Goal: Use online tool/utility

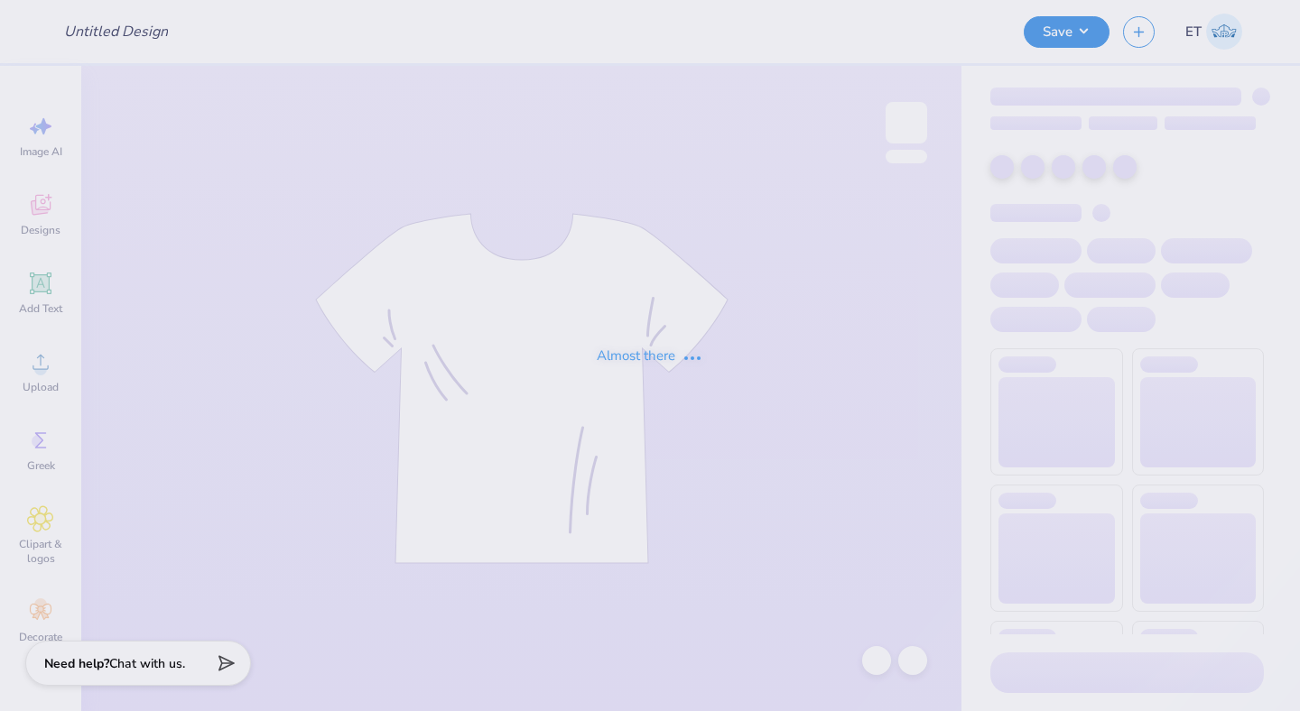
type input "BOSD design"
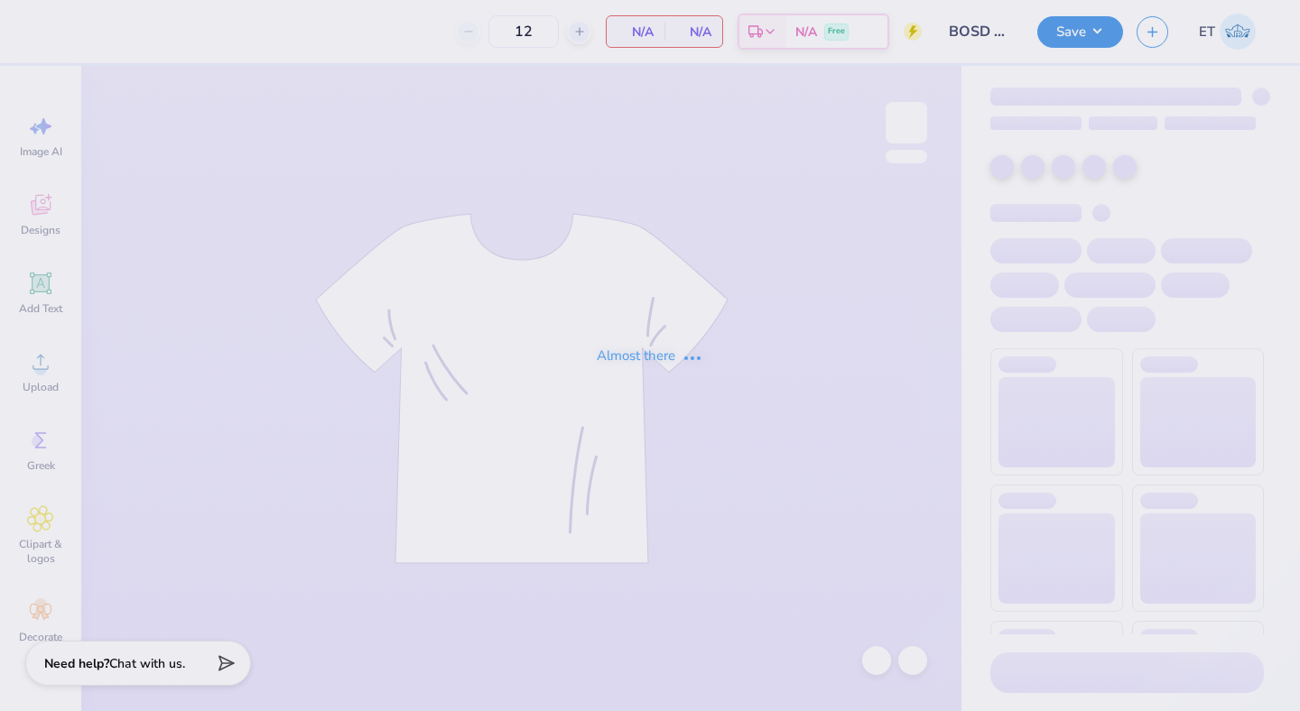
type input "40"
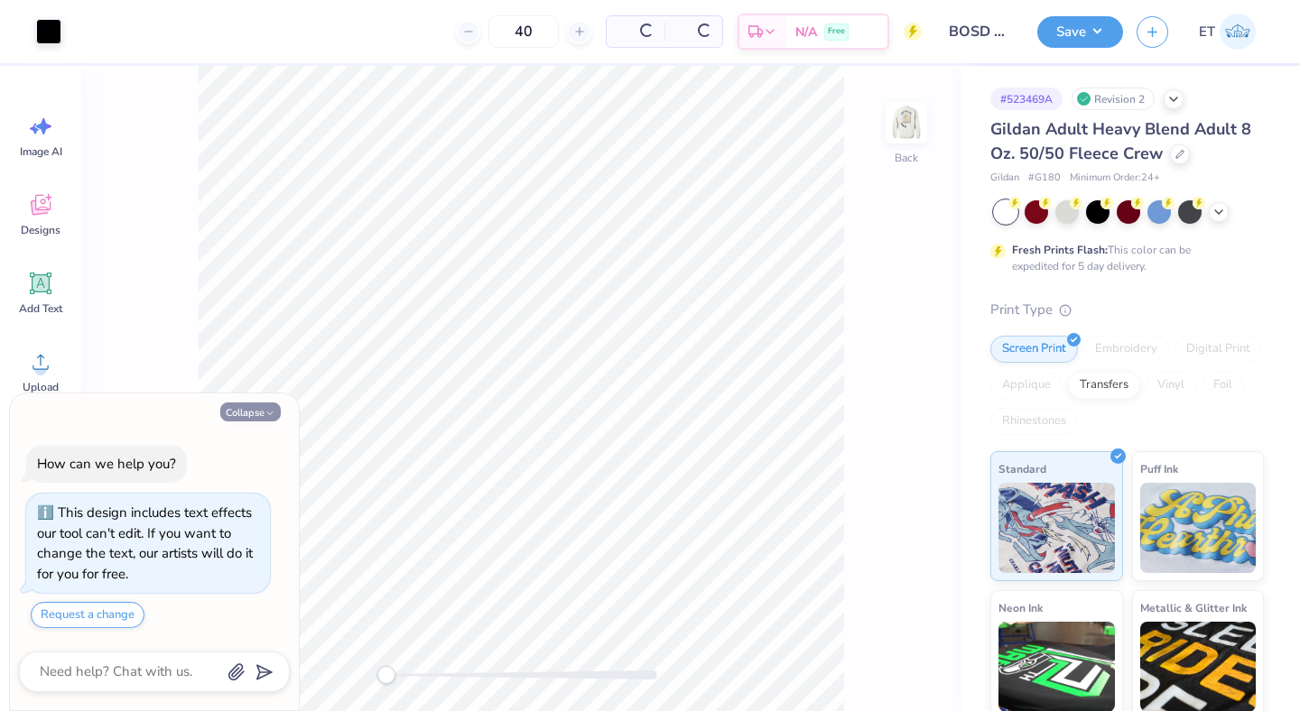
click at [266, 412] on icon "button" at bounding box center [269, 413] width 11 height 11
type textarea "x"
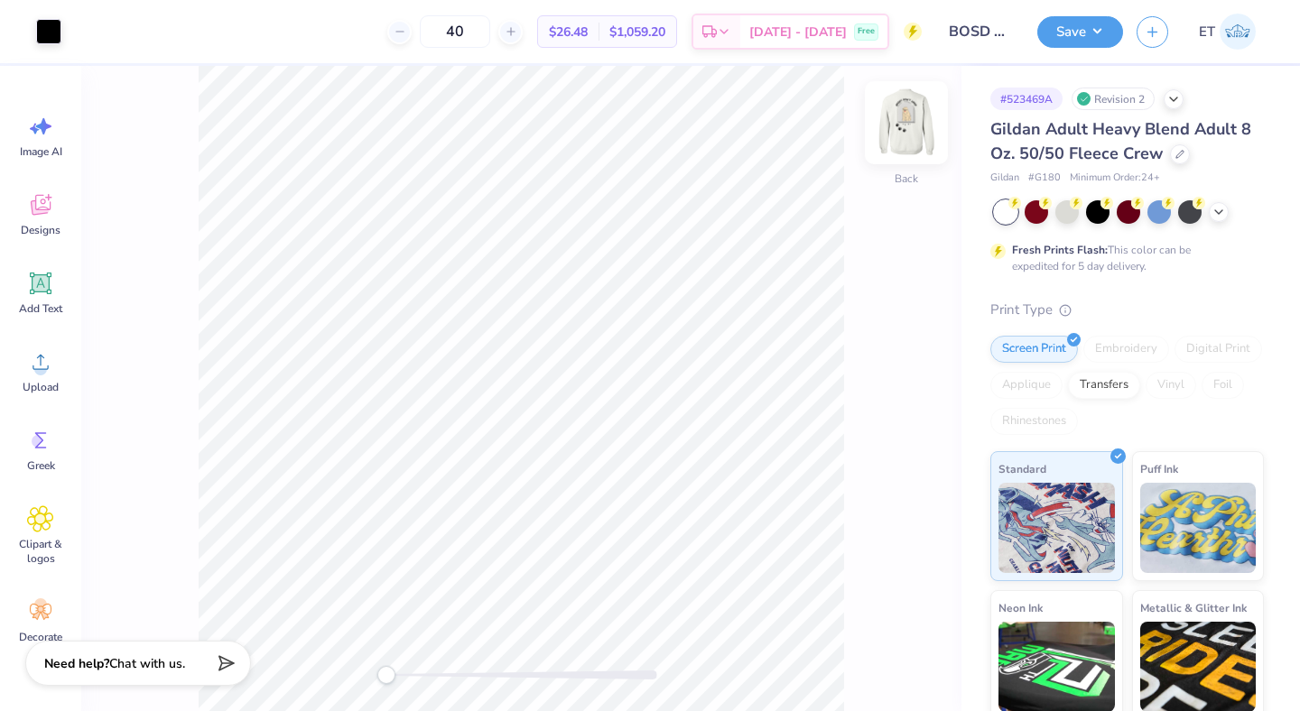
click at [894, 132] on img at bounding box center [906, 123] width 72 height 72
click at [1217, 212] on icon at bounding box center [1218, 210] width 14 height 14
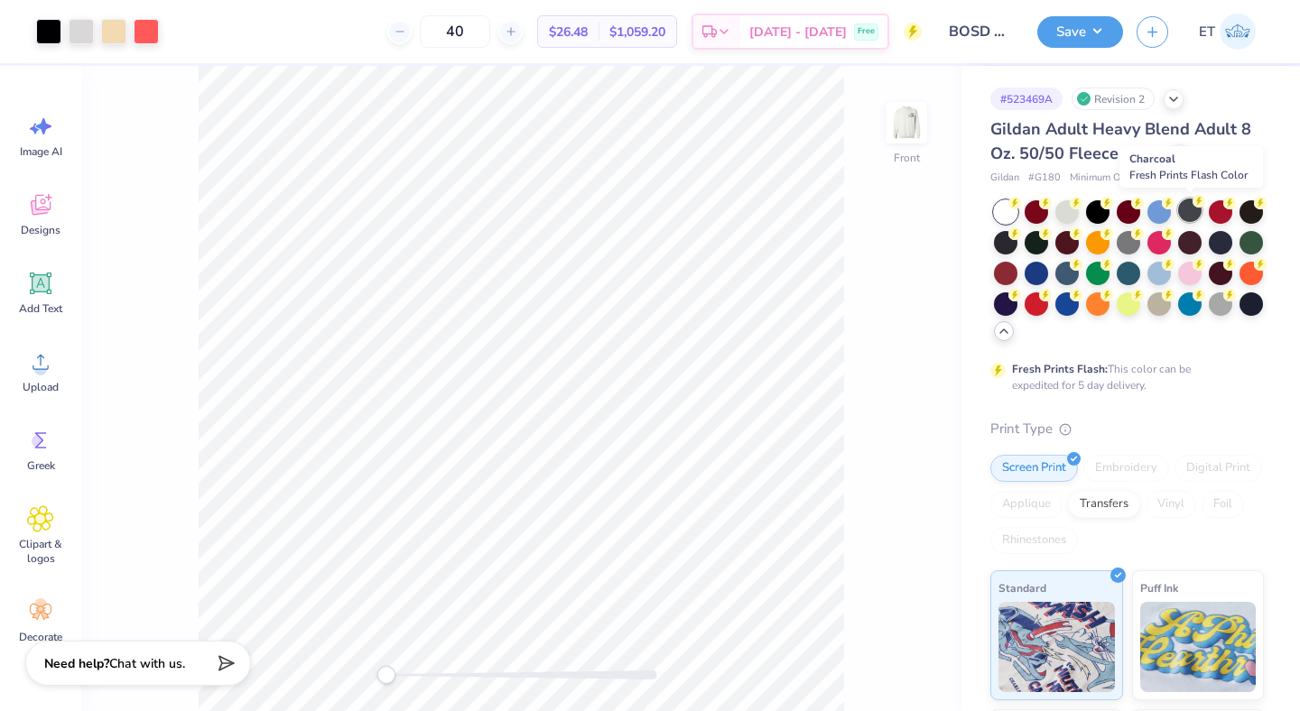
click at [1185, 213] on div at bounding box center [1189, 210] width 23 height 23
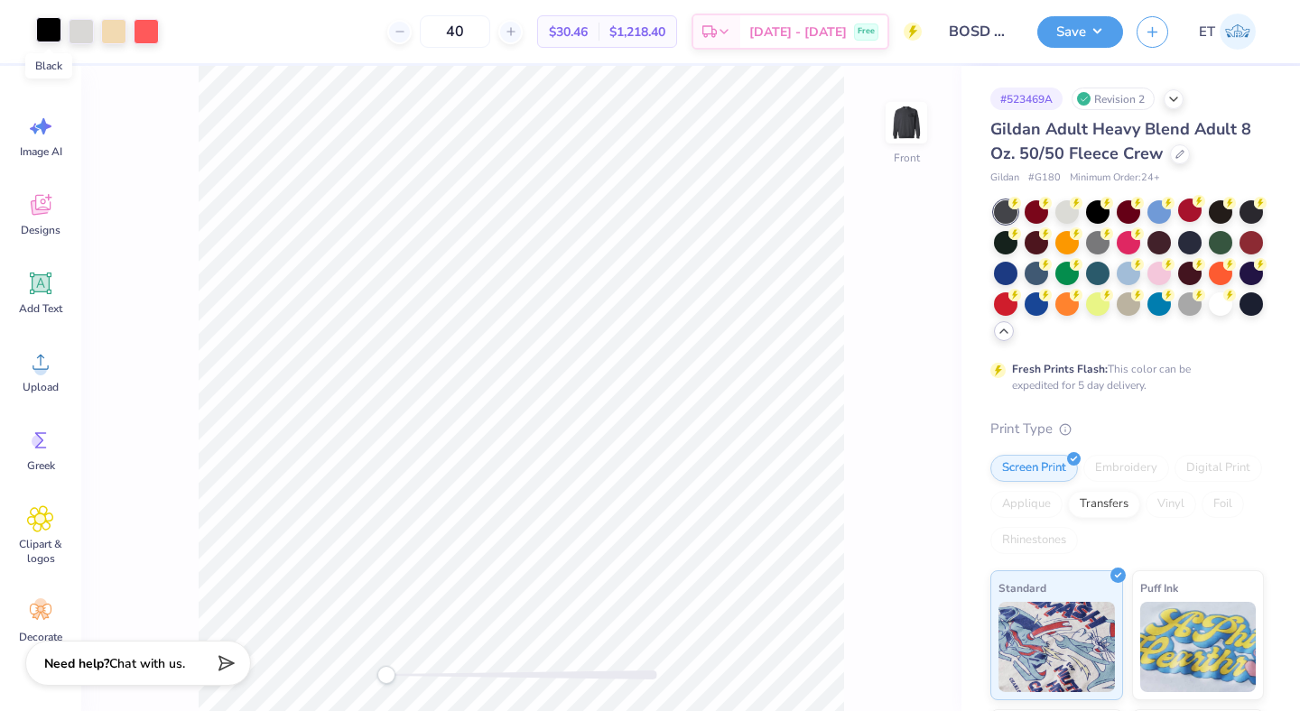
click at [39, 30] on div at bounding box center [48, 29] width 25 height 25
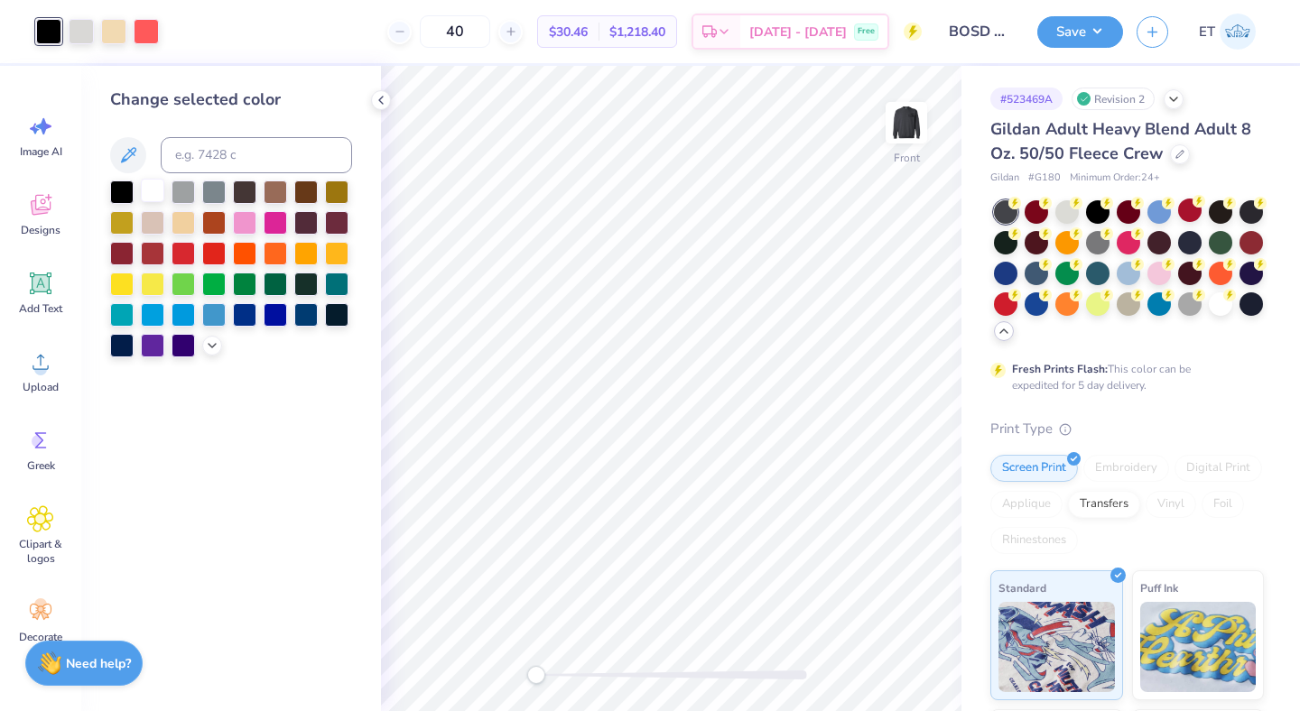
click at [153, 187] on div at bounding box center [152, 190] width 23 height 23
click at [871, 652] on icon at bounding box center [876, 661] width 18 height 18
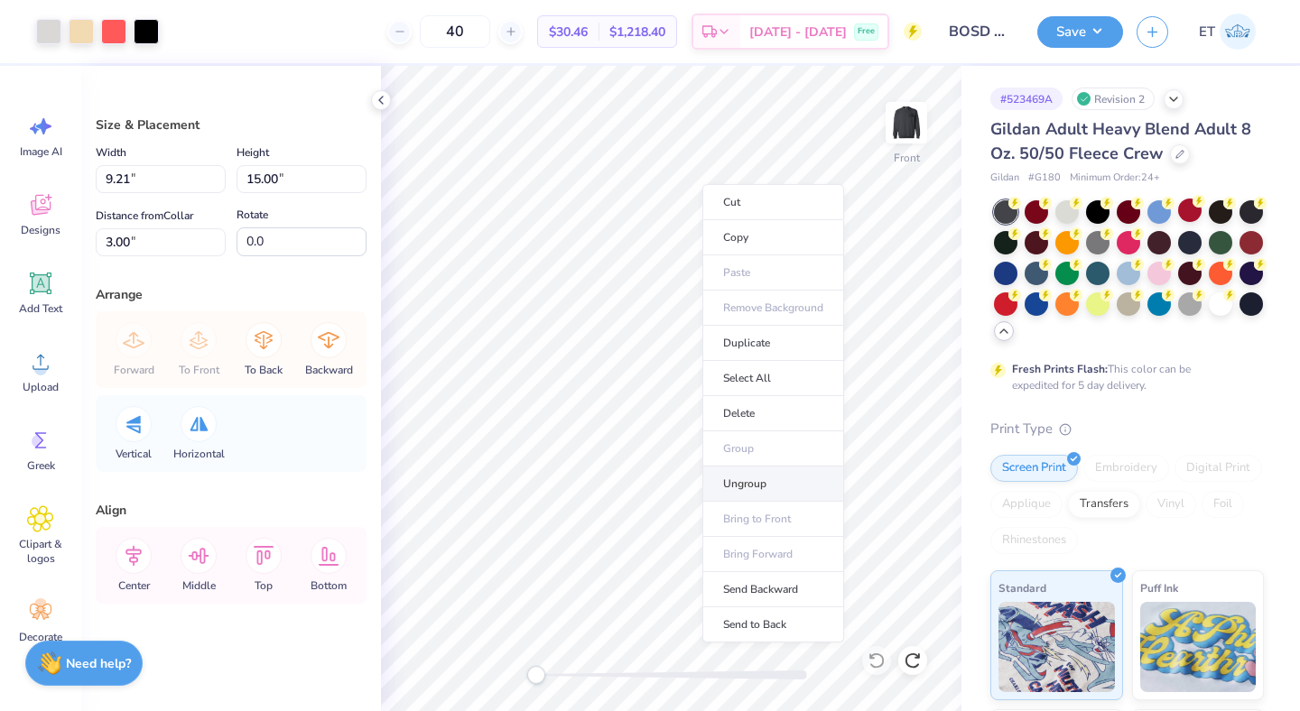
click at [754, 482] on li "Ungroup" at bounding box center [773, 484] width 142 height 35
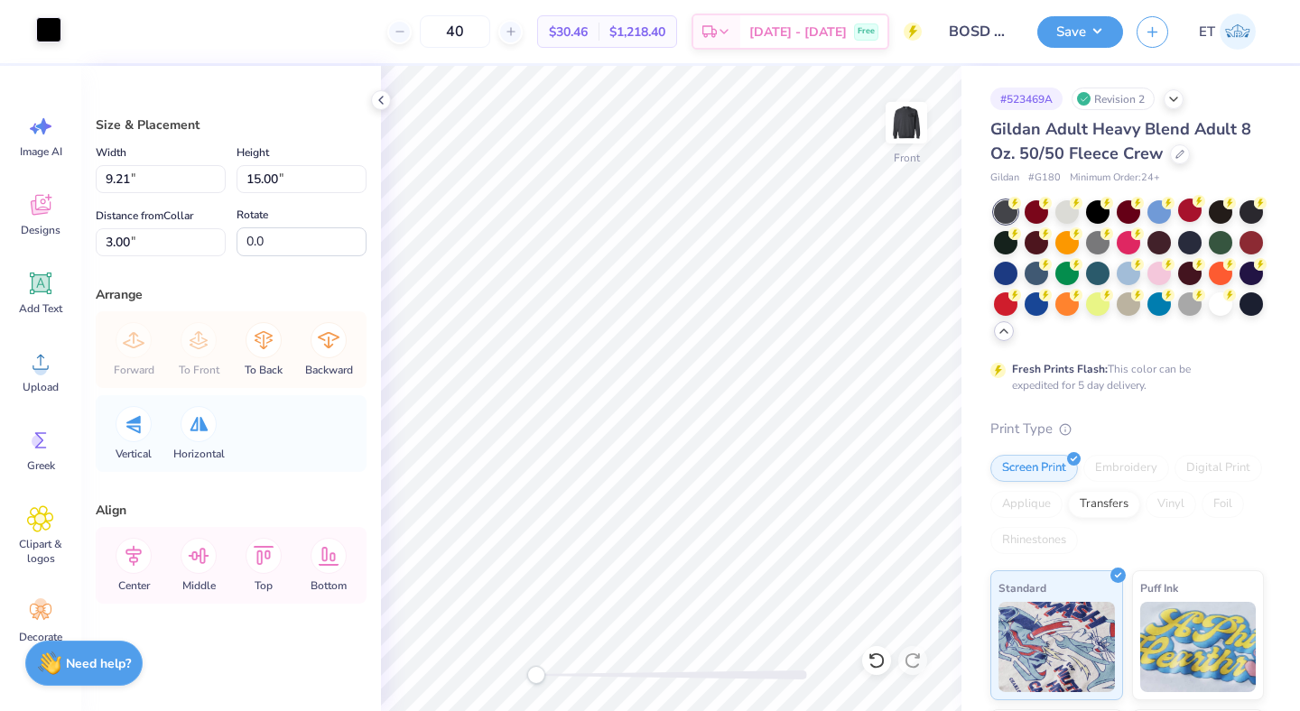
click at [38, 23] on div at bounding box center [48, 29] width 25 height 25
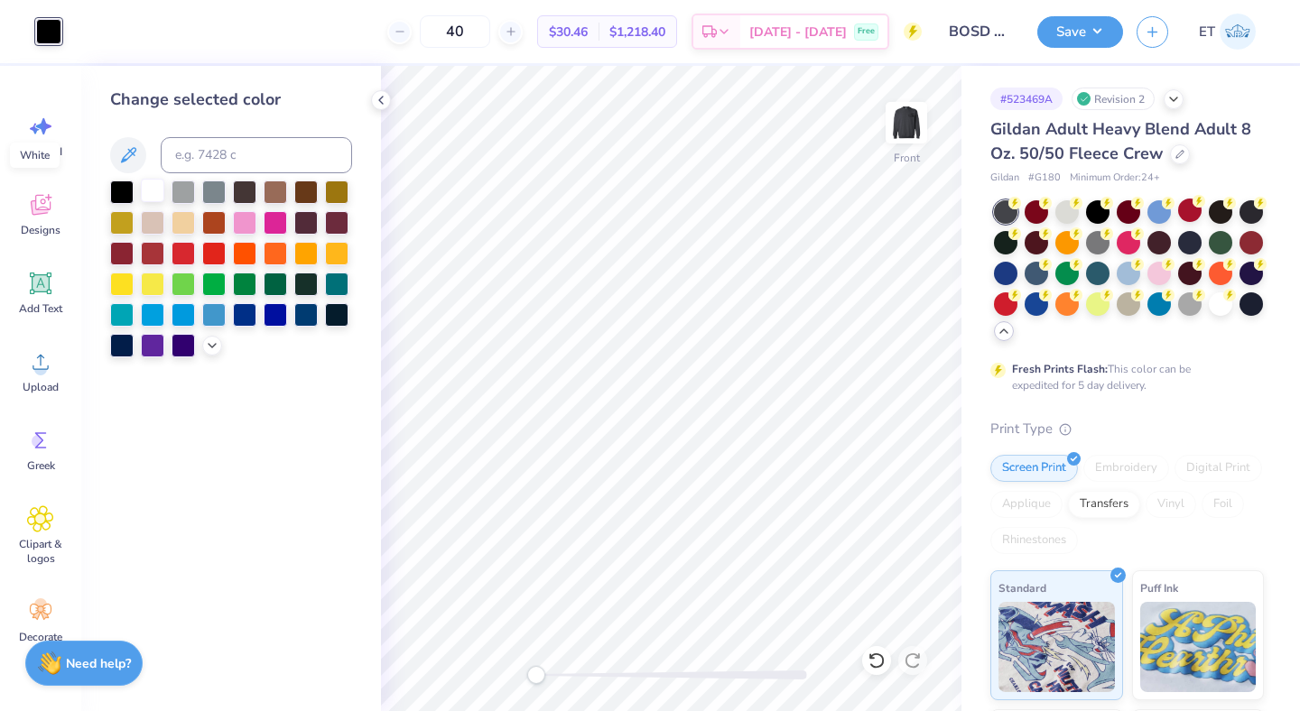
click at [151, 189] on div at bounding box center [152, 190] width 23 height 23
click at [873, 663] on icon at bounding box center [876, 661] width 18 height 18
